Goal: Find specific page/section: Find specific page/section

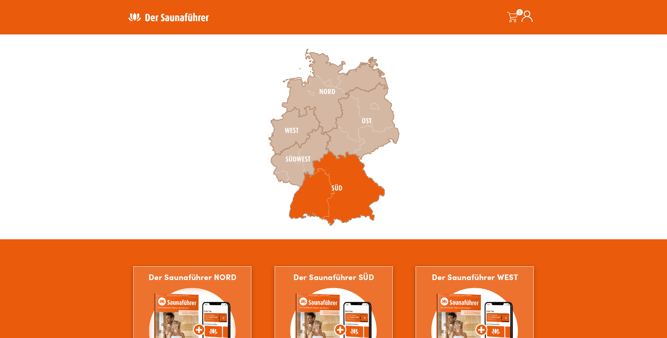
scroll to position [211, 0]
click at [327, 192] on icon at bounding box center [337, 188] width 96 height 75
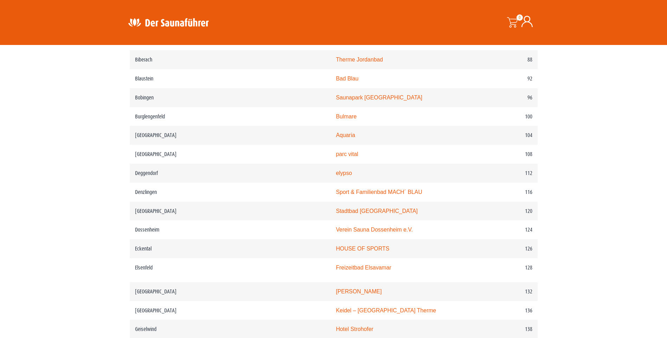
scroll to position [597, 0]
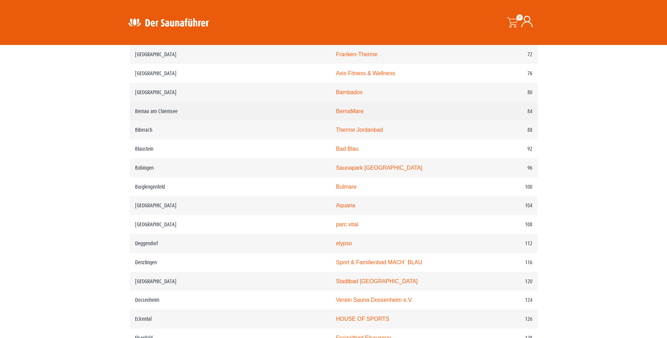
click at [336, 114] on link "BernaMare" at bounding box center [349, 111] width 27 height 6
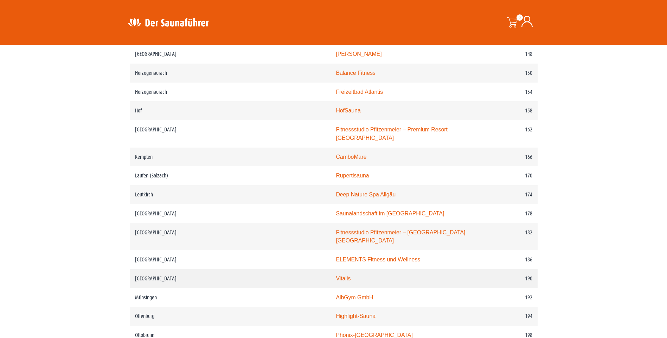
scroll to position [1195, 0]
